Goal: Task Accomplishment & Management: Complete application form

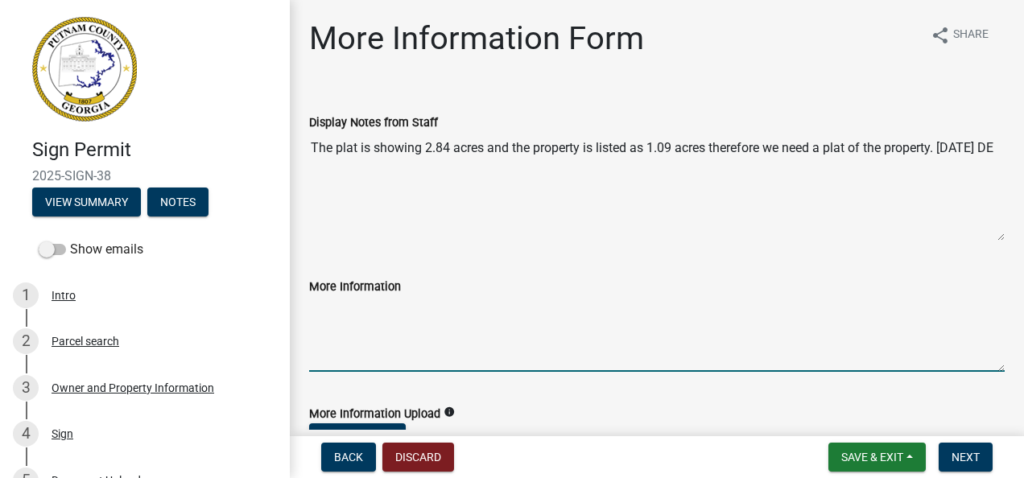
click at [353, 336] on textarea "More Information" at bounding box center [656, 334] width 695 height 76
type textarea "T"
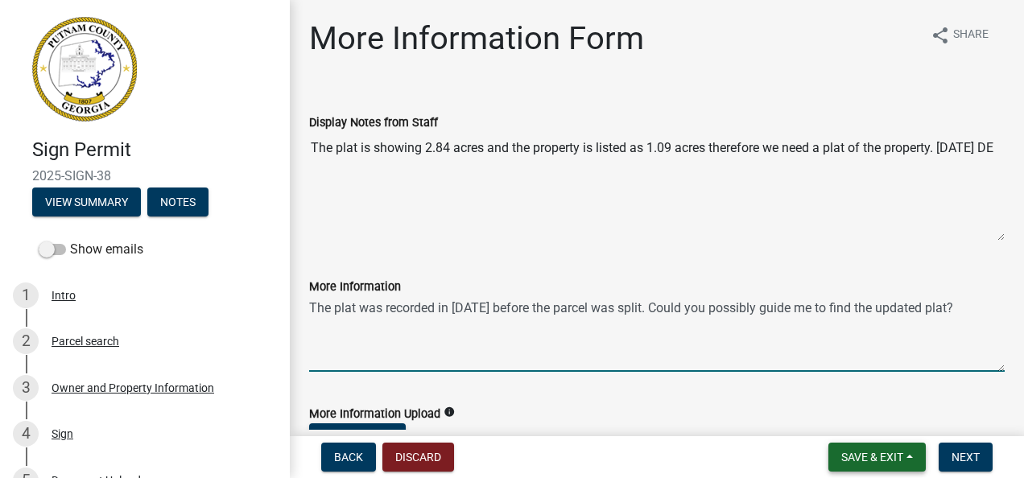
type textarea "The plat was recorded in [DATE] before the parcel was split. Could you possibly…"
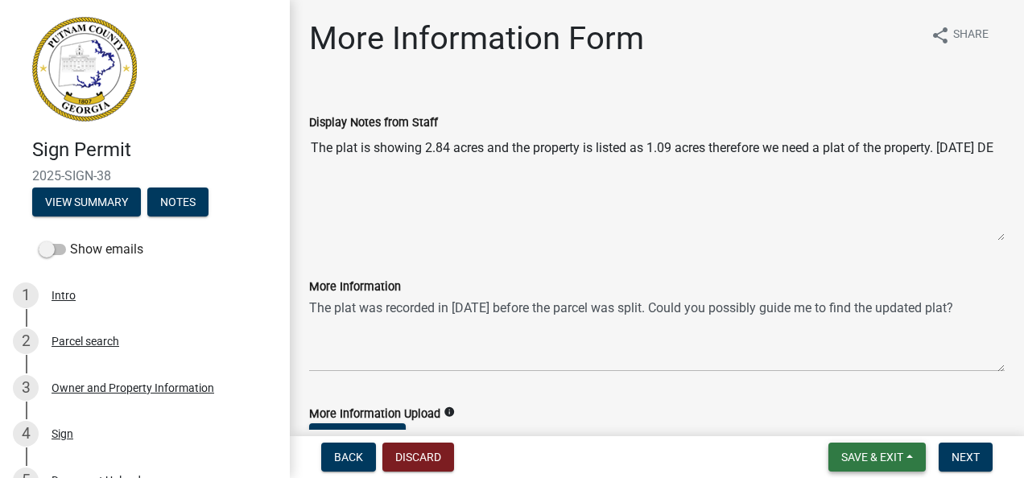
click at [858, 459] on span "Save & Exit" at bounding box center [872, 457] width 62 height 13
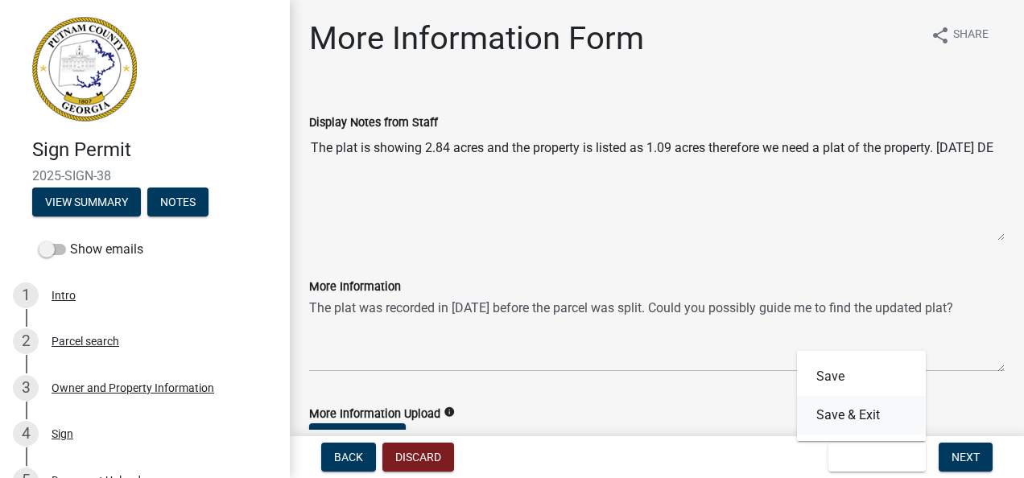
click at [836, 413] on button "Save & Exit" at bounding box center [861, 415] width 129 height 39
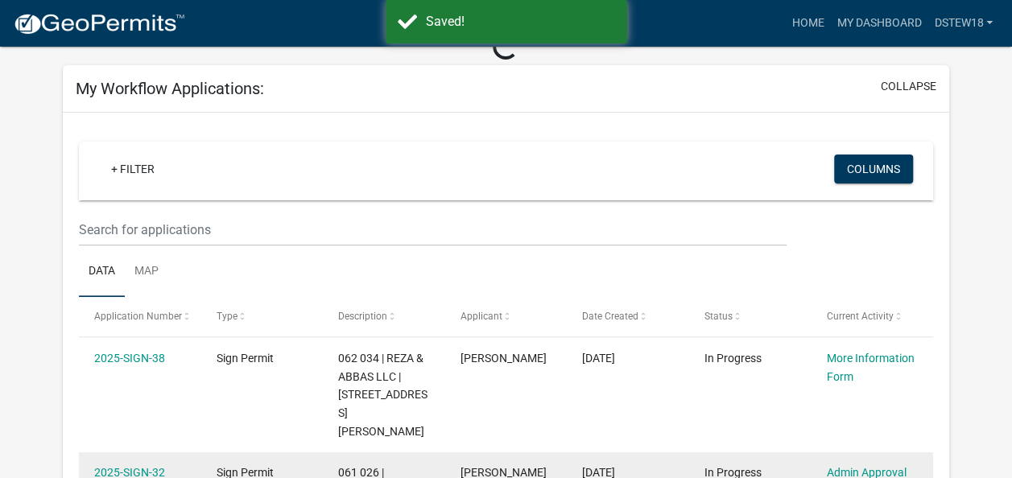
scroll to position [161, 0]
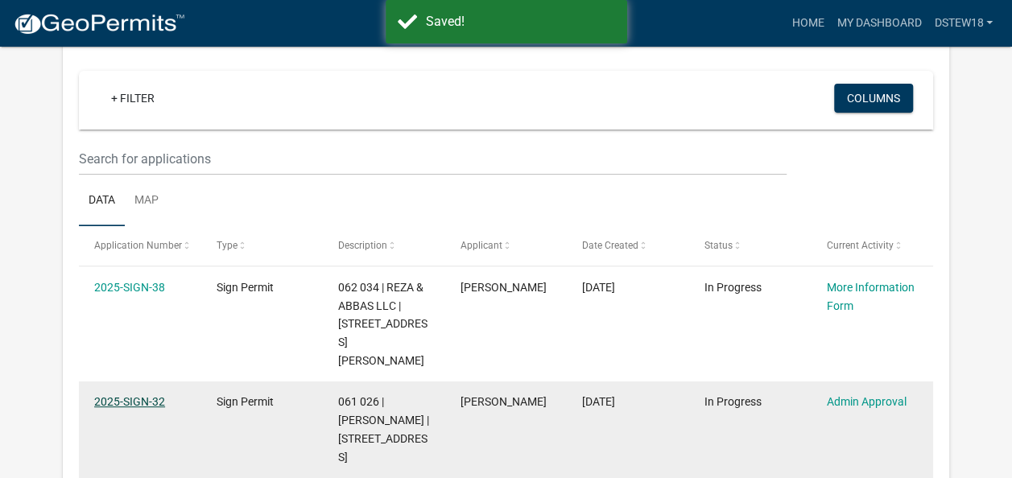
click at [125, 395] on link "2025-SIGN-32" at bounding box center [129, 401] width 71 height 13
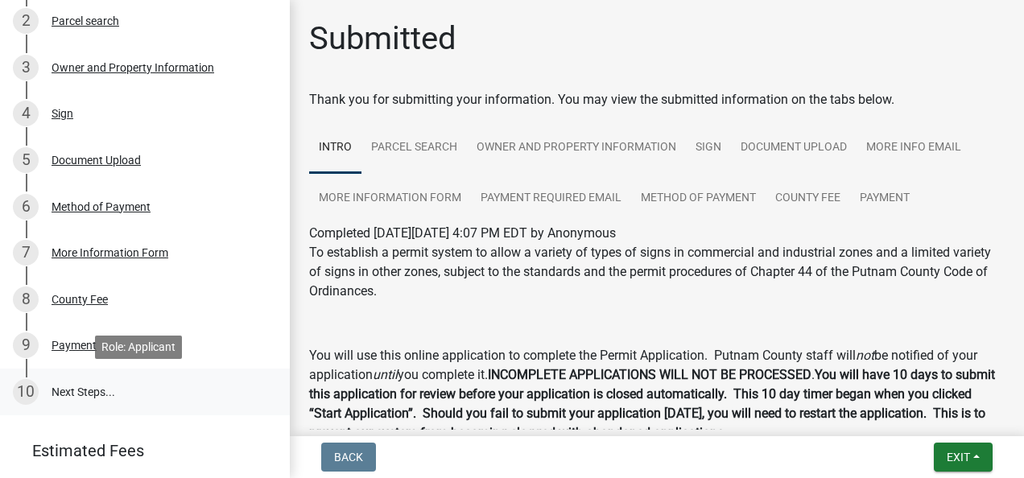
scroll to position [322, 0]
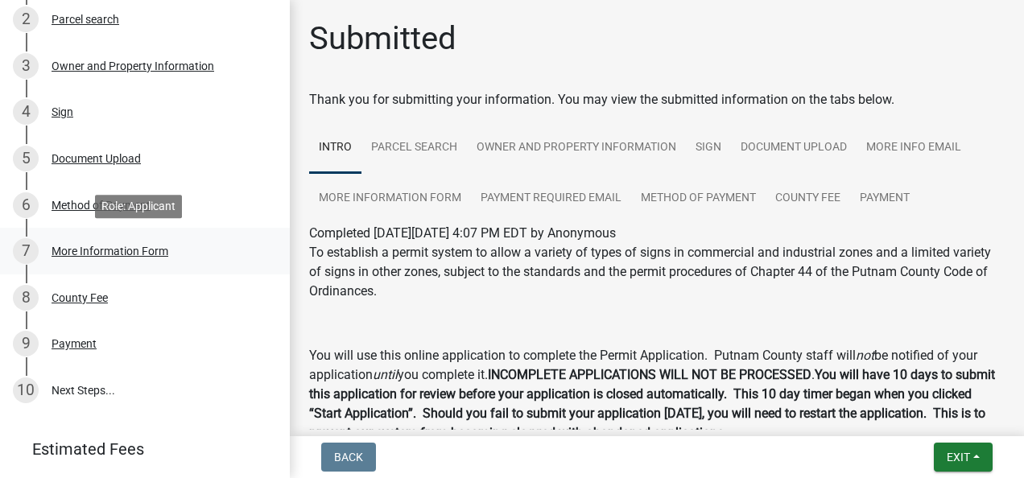
click at [121, 255] on div "More Information Form" at bounding box center [110, 250] width 117 height 11
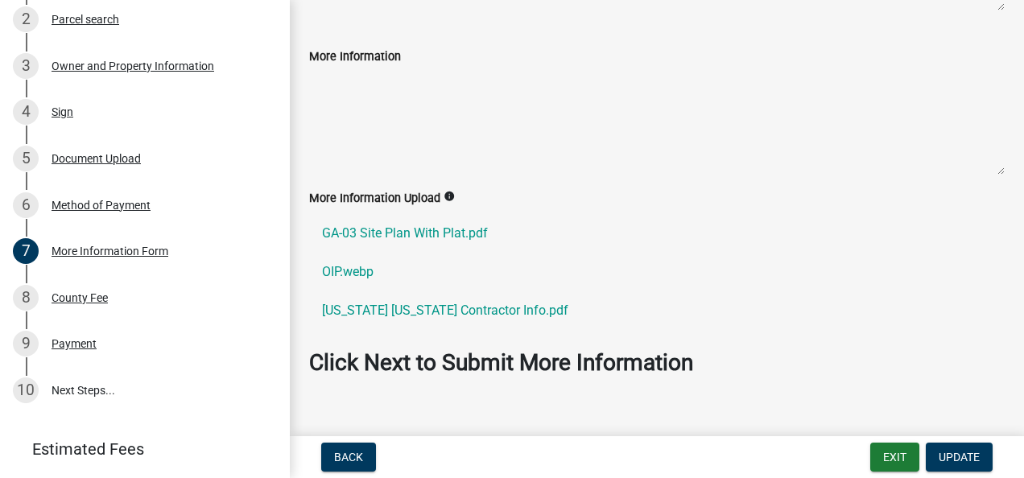
scroll to position [241, 0]
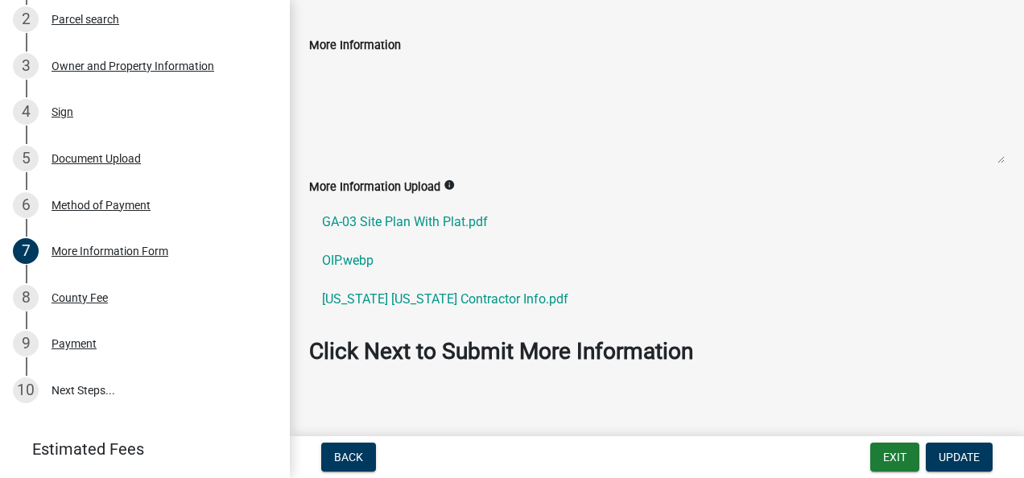
click at [336, 83] on textarea "More Information" at bounding box center [656, 109] width 695 height 109
click at [336, 79] on textarea "More Information" at bounding box center [656, 109] width 695 height 109
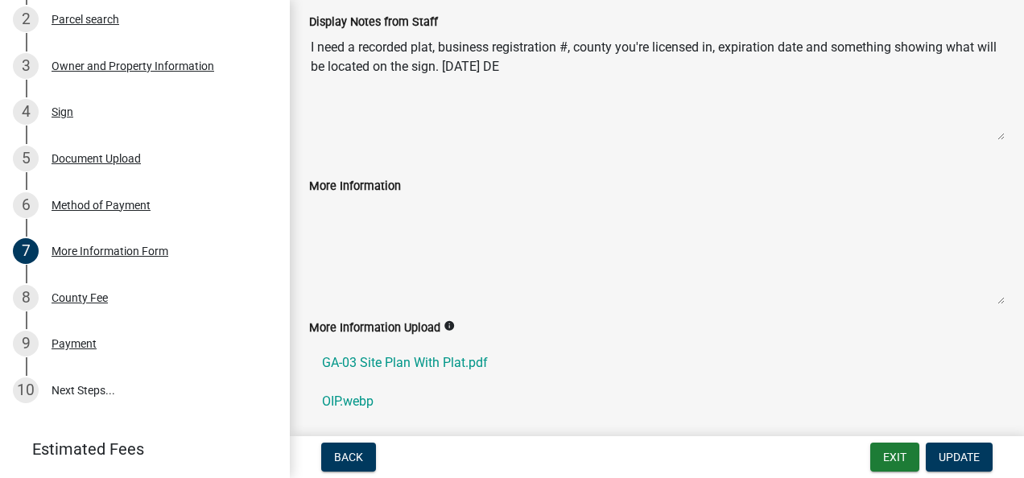
scroll to position [10, 0]
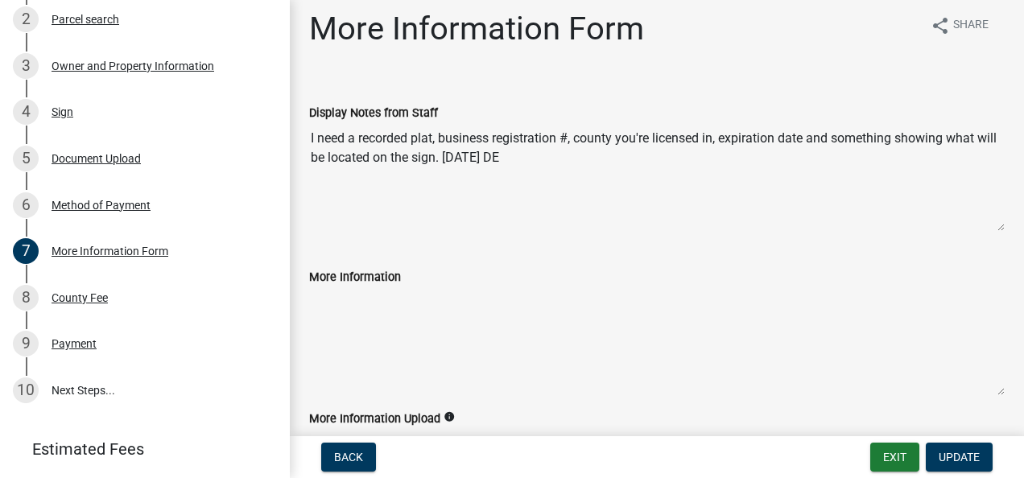
click at [336, 311] on textarea "More Information" at bounding box center [656, 341] width 695 height 109
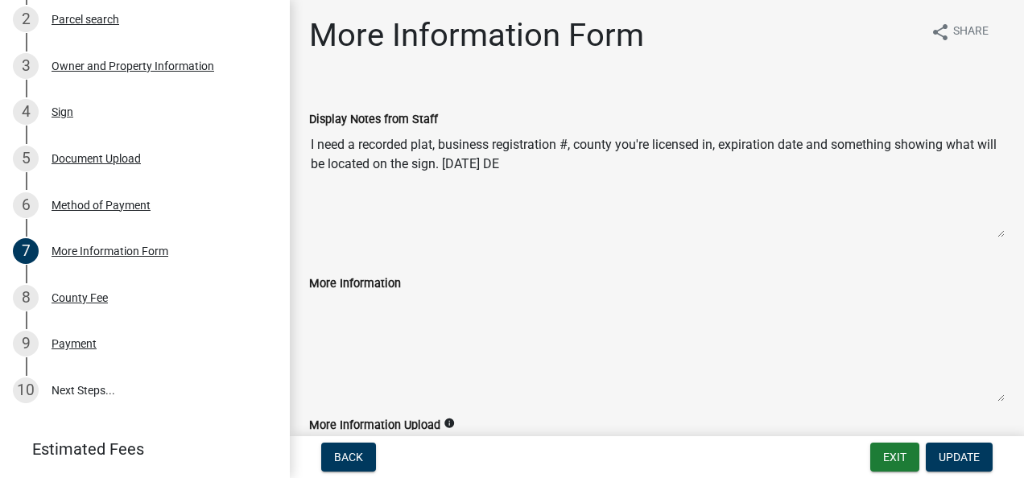
scroll to position [0, 0]
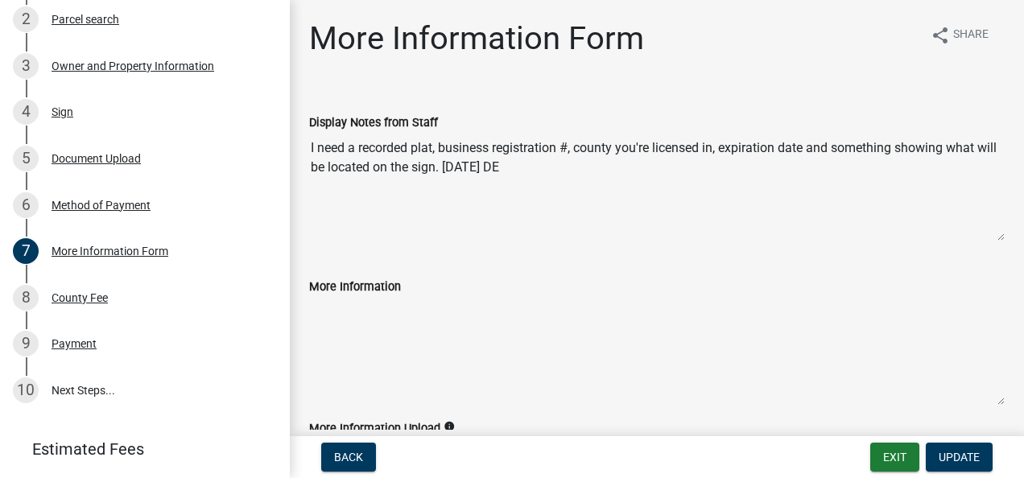
click at [761, 370] on textarea "More Information" at bounding box center [656, 350] width 695 height 109
drag, startPoint x: 720, startPoint y: 386, endPoint x: 565, endPoint y: 379, distance: 154.7
click at [594, 386] on textarea "More Information" at bounding box center [656, 350] width 695 height 109
drag, startPoint x: 534, startPoint y: 372, endPoint x: 409, endPoint y: 339, distance: 129.1
click at [502, 367] on textarea "More Information" at bounding box center [656, 350] width 695 height 109
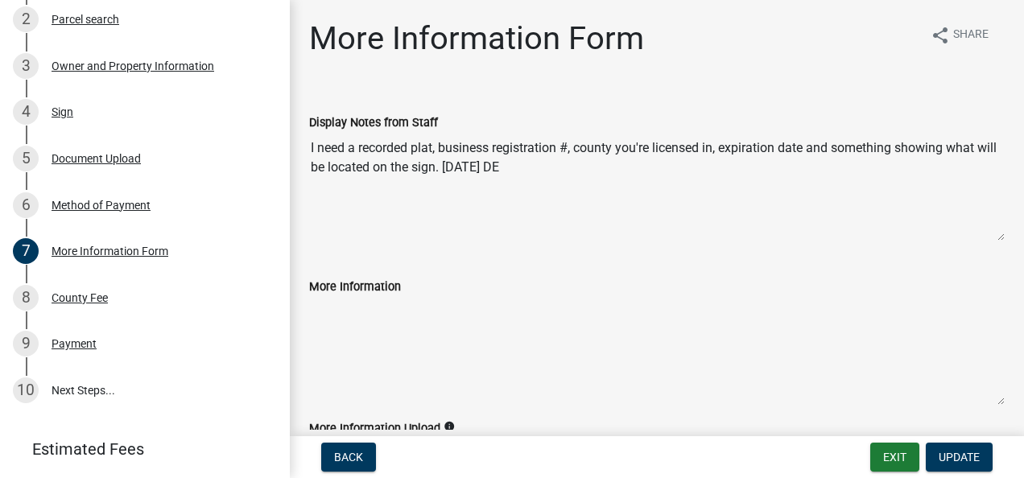
click at [409, 339] on textarea "More Information" at bounding box center [656, 350] width 695 height 109
click at [406, 330] on textarea "More Information" at bounding box center [656, 350] width 695 height 109
click at [404, 326] on textarea "More Information" at bounding box center [656, 350] width 695 height 109
click at [404, 325] on textarea "More Information" at bounding box center [656, 350] width 695 height 109
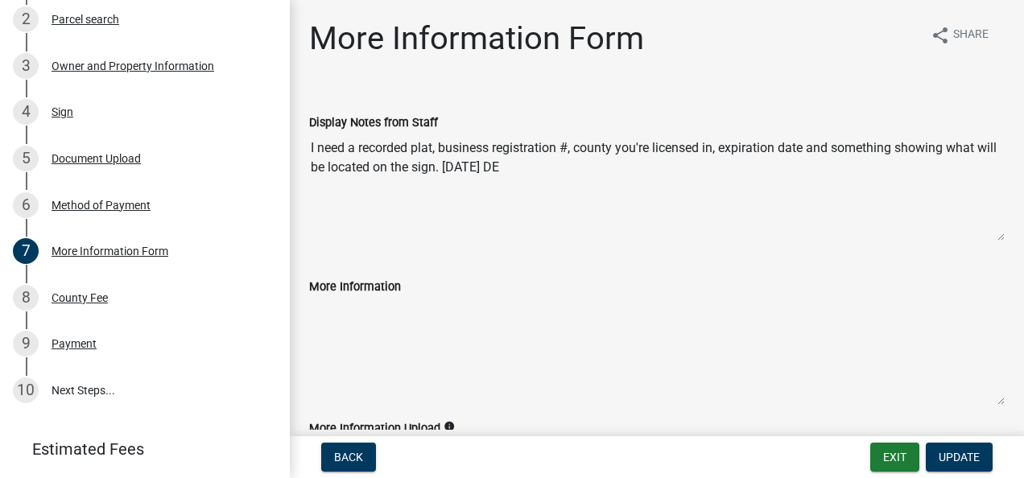
click at [402, 324] on textarea "More Information" at bounding box center [656, 350] width 695 height 109
drag, startPoint x: 402, startPoint y: 324, endPoint x: 395, endPoint y: 303, distance: 22.1
click at [402, 324] on textarea "More Information" at bounding box center [656, 350] width 695 height 109
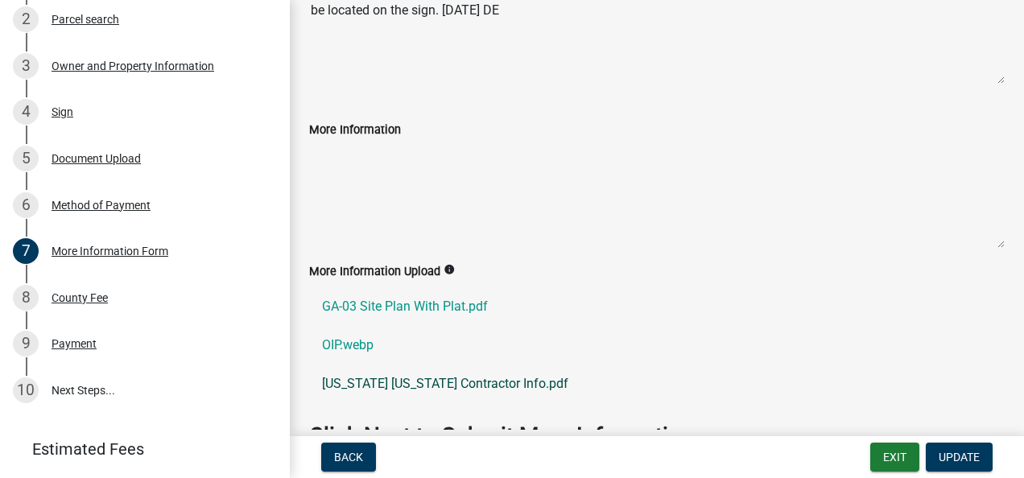
scroll to position [251, 0]
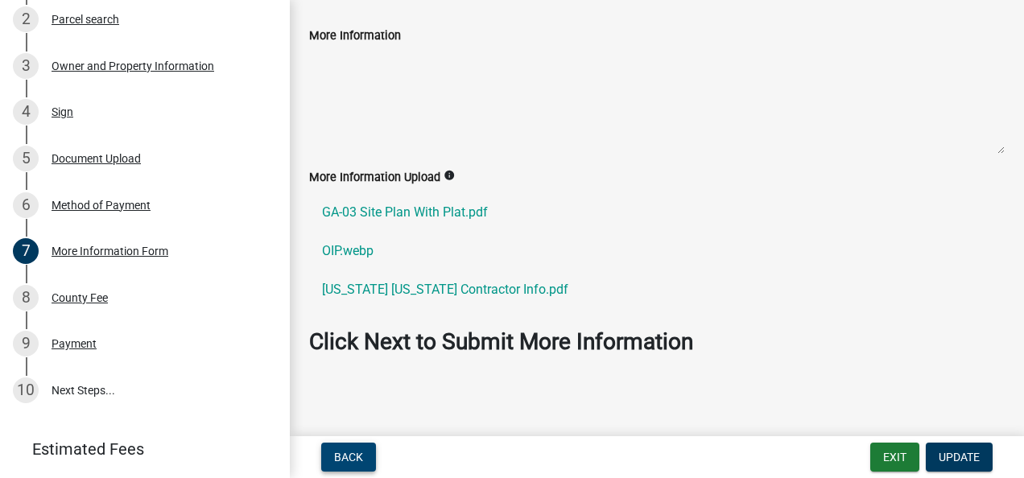
click at [352, 457] on span "Back" at bounding box center [348, 457] width 29 height 13
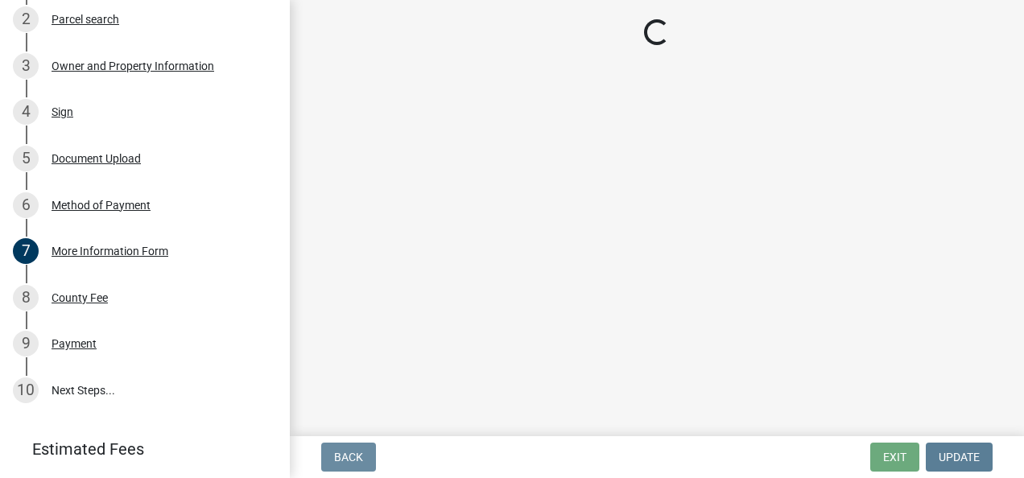
scroll to position [0, 0]
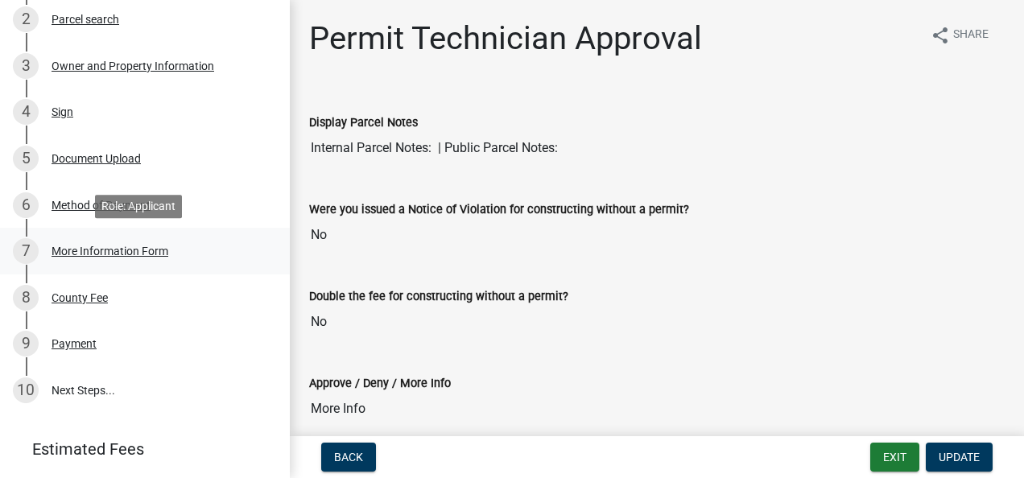
click at [125, 250] on div "More Information Form" at bounding box center [110, 250] width 117 height 11
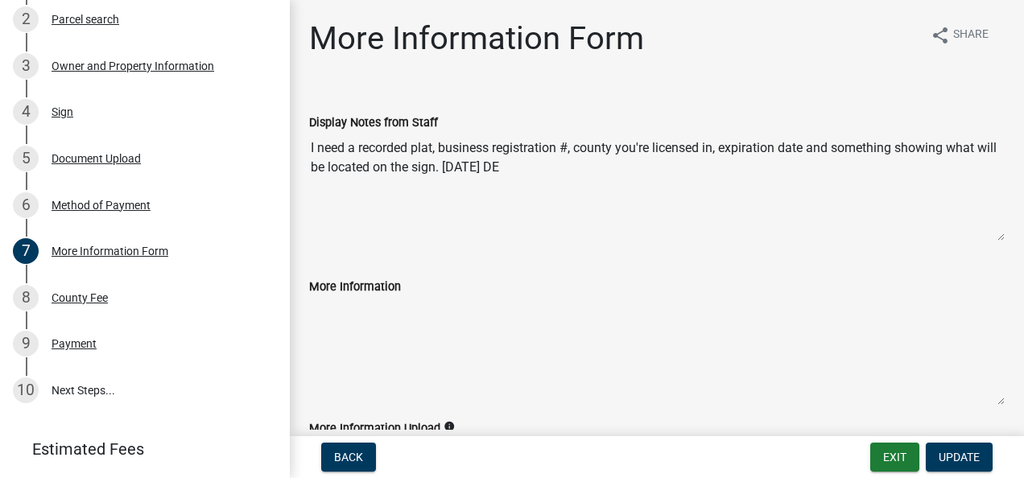
click at [351, 324] on textarea "More Information" at bounding box center [656, 350] width 695 height 109
